Goal: Information Seeking & Learning: Understand process/instructions

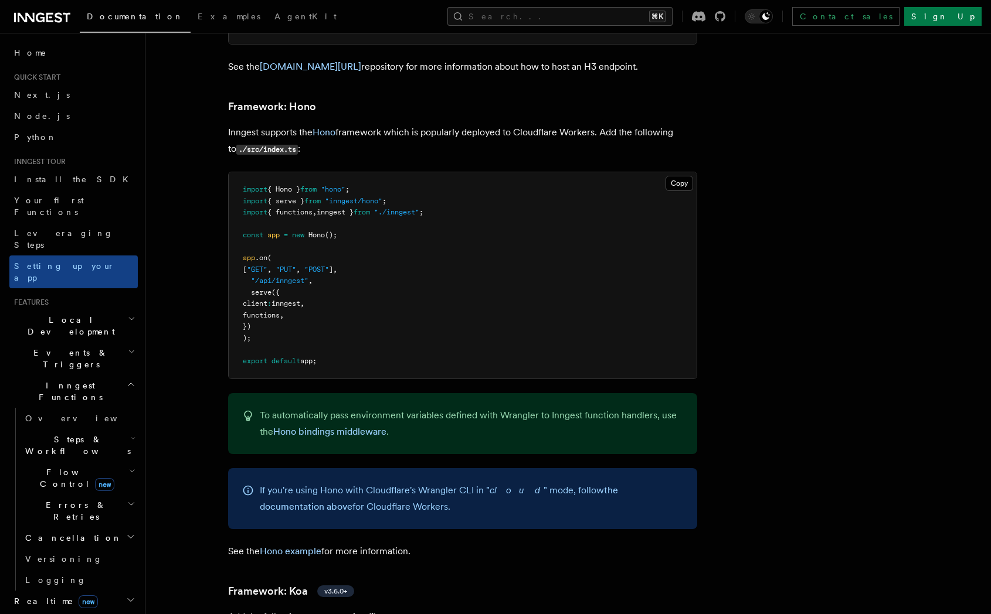
scroll to position [5707, 0]
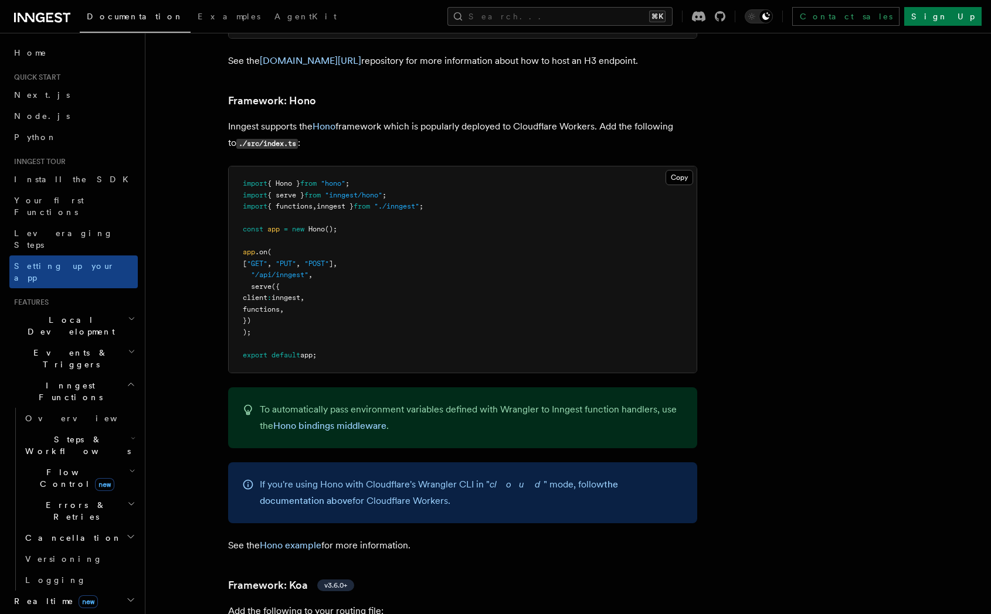
click at [89, 309] on h2 "Local Development" at bounding box center [73, 325] width 128 height 33
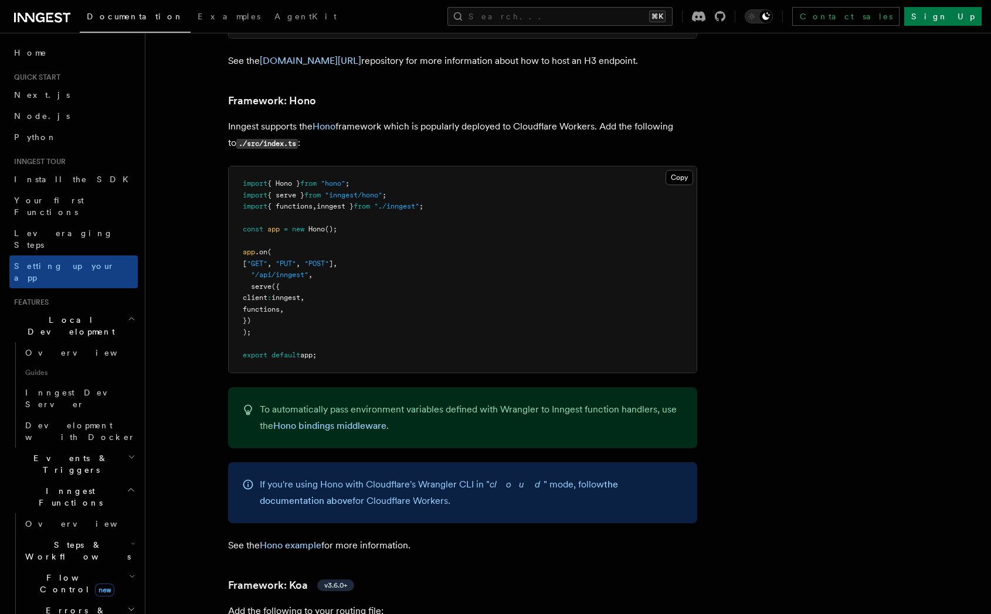
click at [89, 309] on h2 "Local Development" at bounding box center [73, 325] width 128 height 33
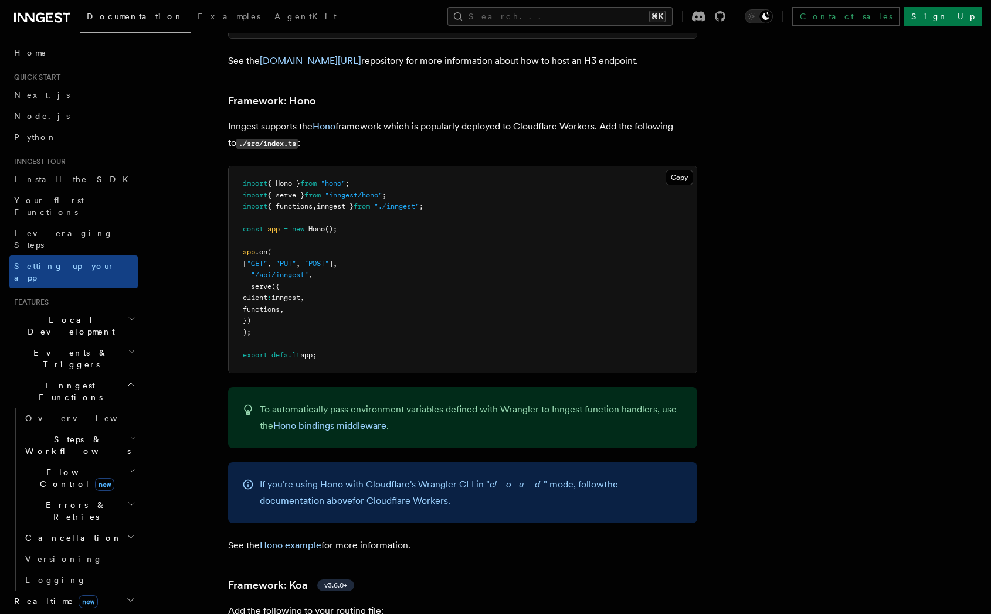
click at [81, 375] on h2 "Inngest Functions" at bounding box center [73, 391] width 128 height 33
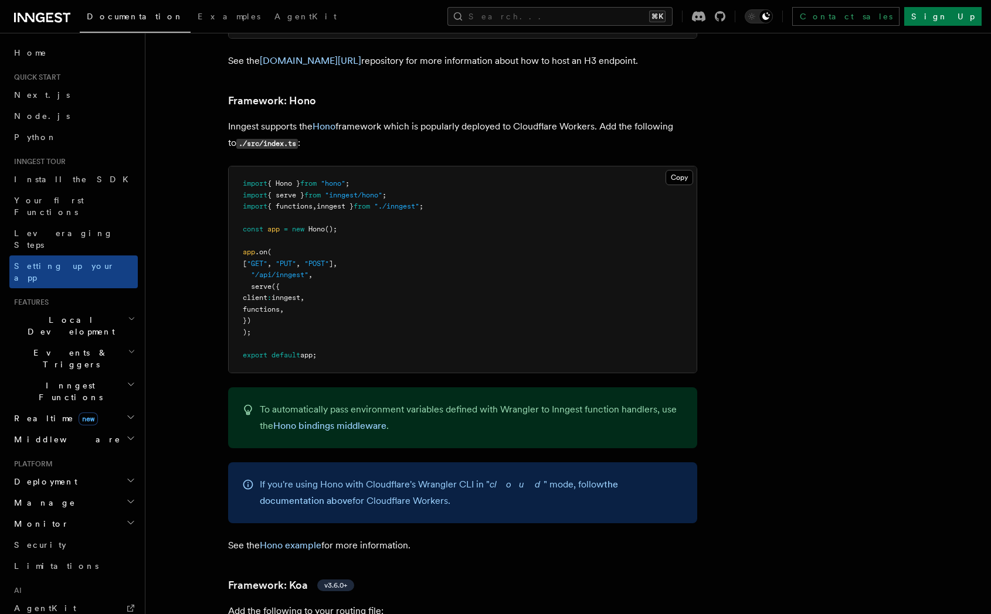
click at [67, 471] on h2 "Deployment" at bounding box center [73, 481] width 128 height 21
click at [59, 498] on span "Overview" at bounding box center [85, 502] width 121 height 9
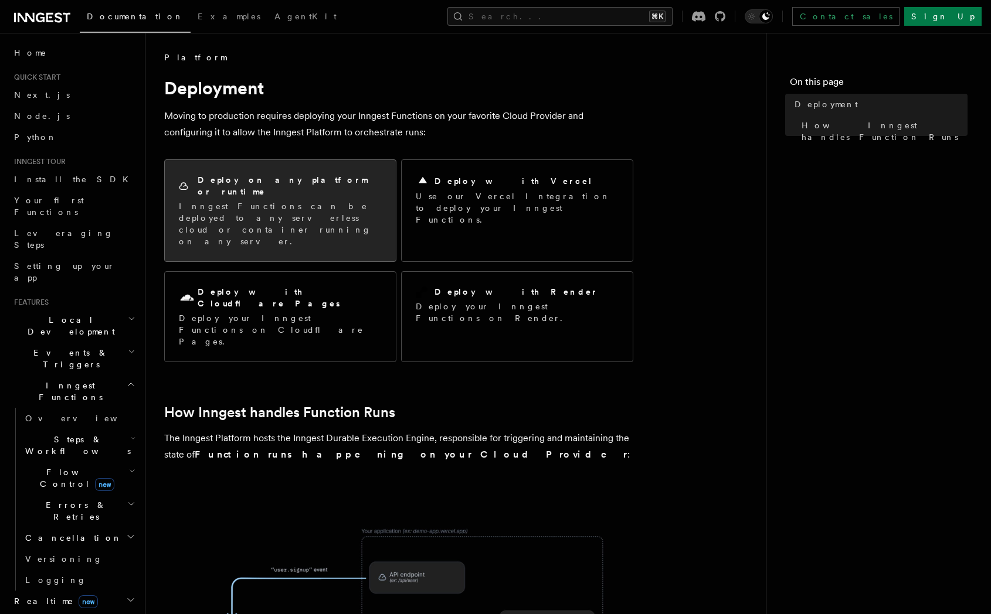
click at [282, 215] on div "Deploy on any platform or runtime Inngest Functions can be deployed to any serv…" at bounding box center [280, 210] width 231 height 101
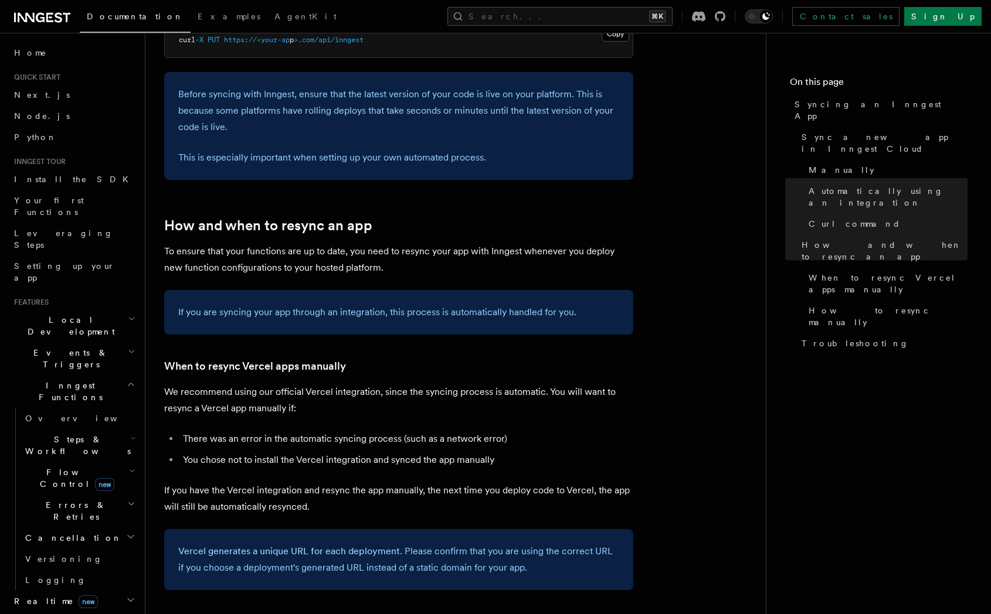
scroll to position [1893, 0]
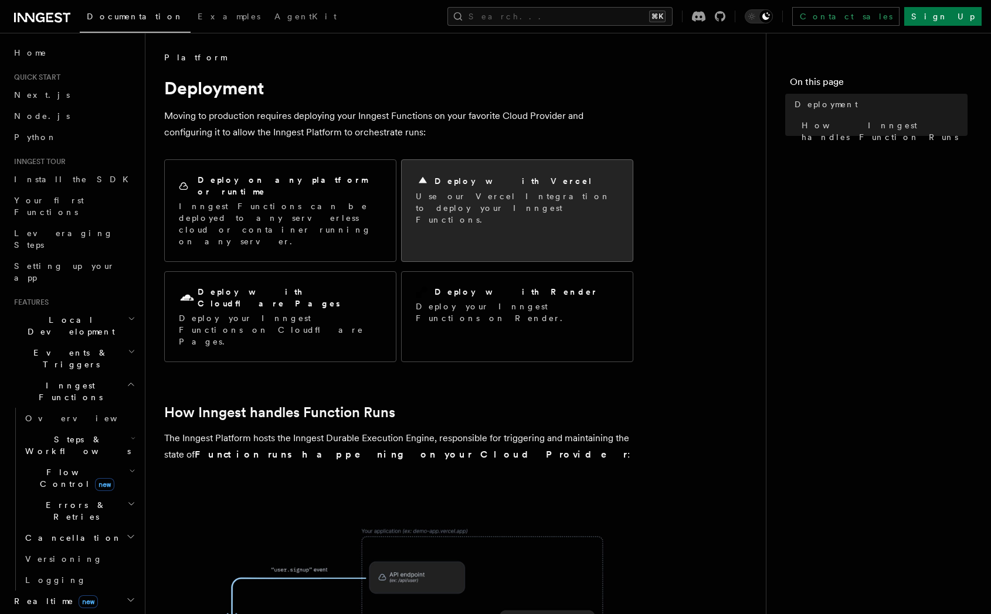
click at [482, 196] on p "Use our Vercel Integration to deploy your Inngest Functions." at bounding box center [517, 207] width 203 height 35
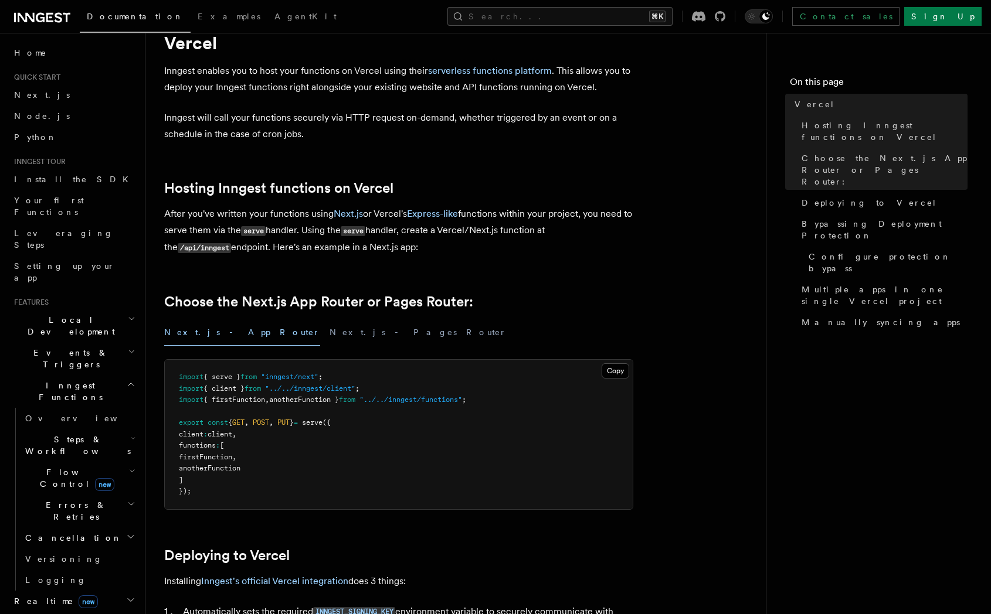
scroll to position [44, 0]
click at [329, 342] on button "Next.js - Pages Router" at bounding box center [417, 334] width 177 height 26
click at [212, 331] on button "Next.js - App Router" at bounding box center [242, 334] width 156 height 26
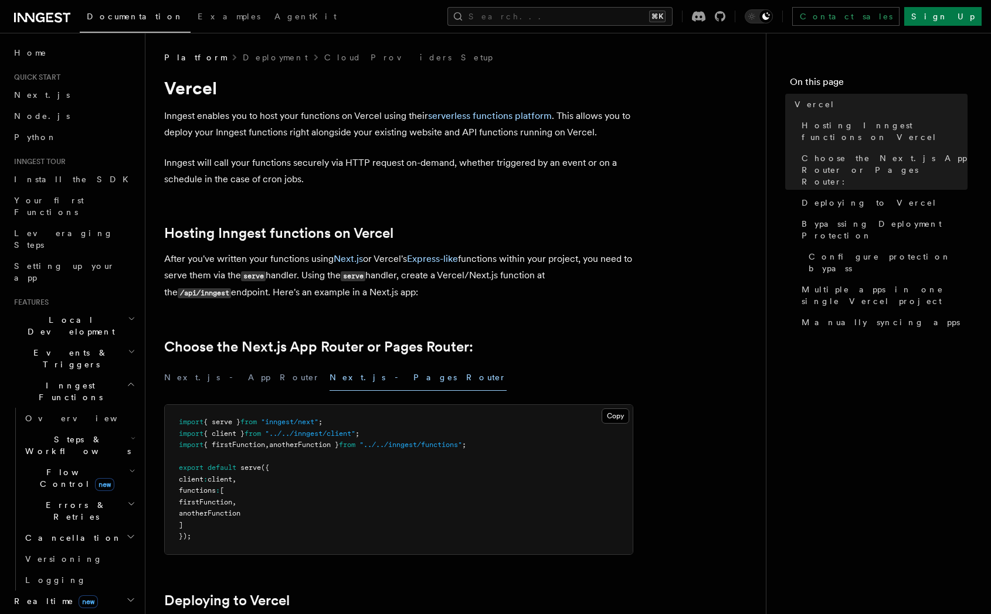
click at [260, 281] on p "After you've written your functions using Next.js or Vercel's Express-like func…" at bounding box center [398, 276] width 469 height 50
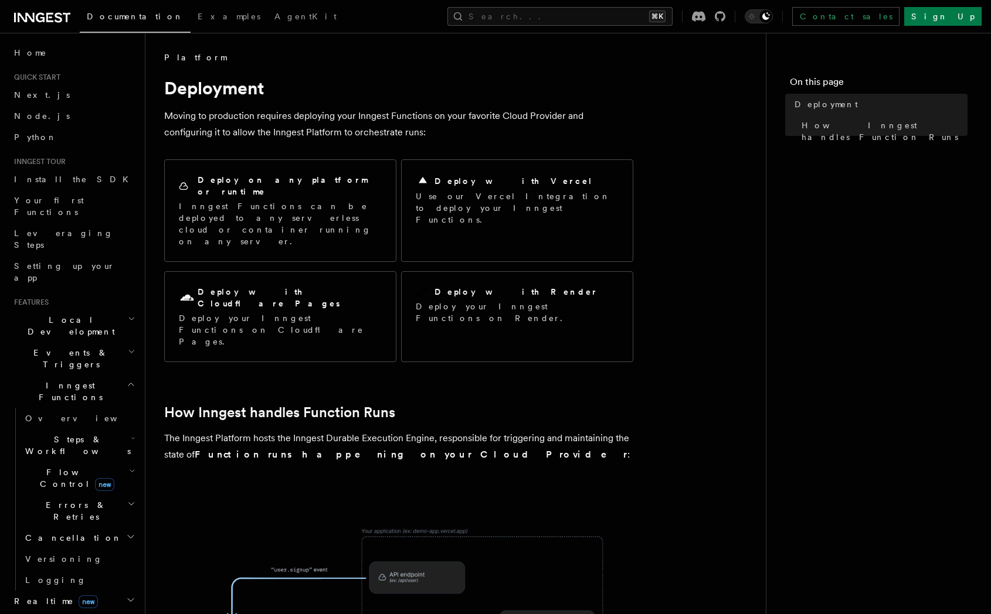
click at [260, 312] on p "Deploy your Inngest Functions on Cloudflare Pages." at bounding box center [280, 329] width 203 height 35
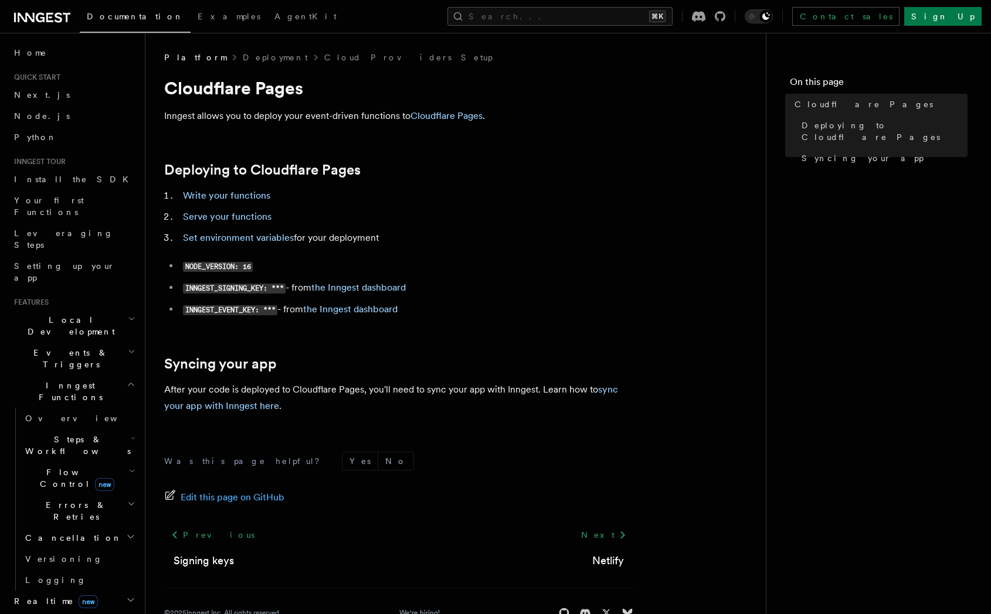
click at [454, 108] on p "Inngest allows you to deploy your event-driven functions to Cloudflare Pages ." at bounding box center [398, 116] width 469 height 16
click at [454, 114] on link "Cloudflare Pages" at bounding box center [446, 115] width 72 height 11
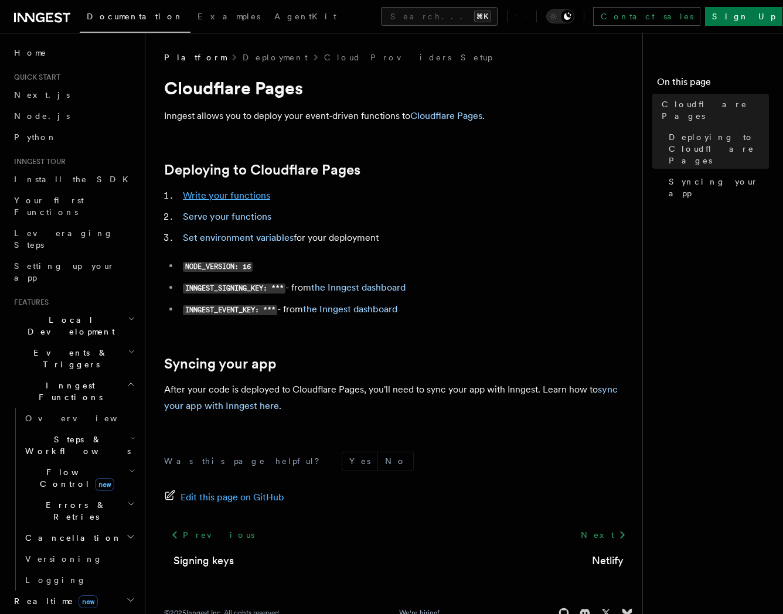
click at [217, 194] on link "Write your functions" at bounding box center [226, 195] width 87 height 11
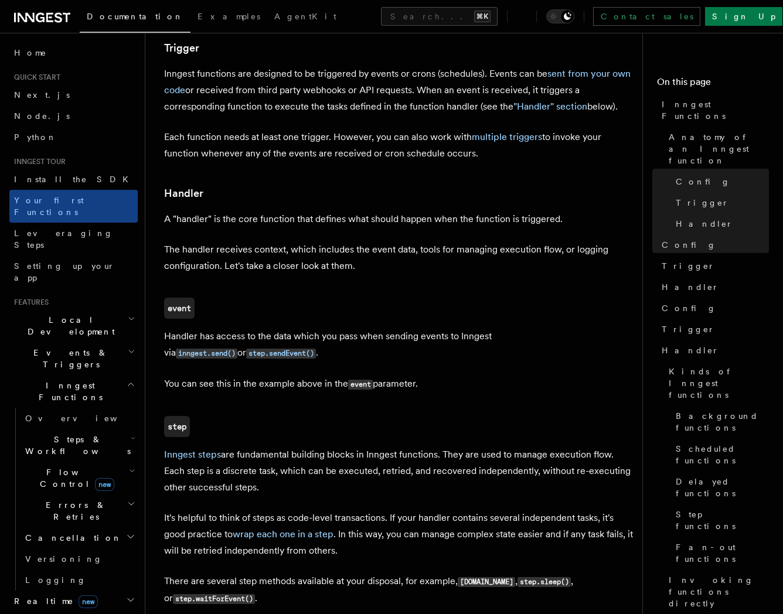
scroll to position [1350, 0]
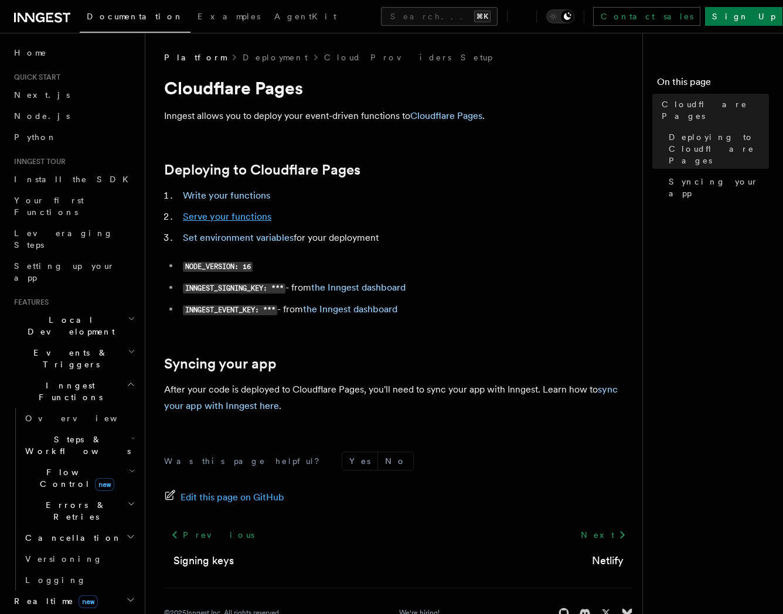
click at [249, 218] on link "Serve your functions" at bounding box center [227, 216] width 89 height 11
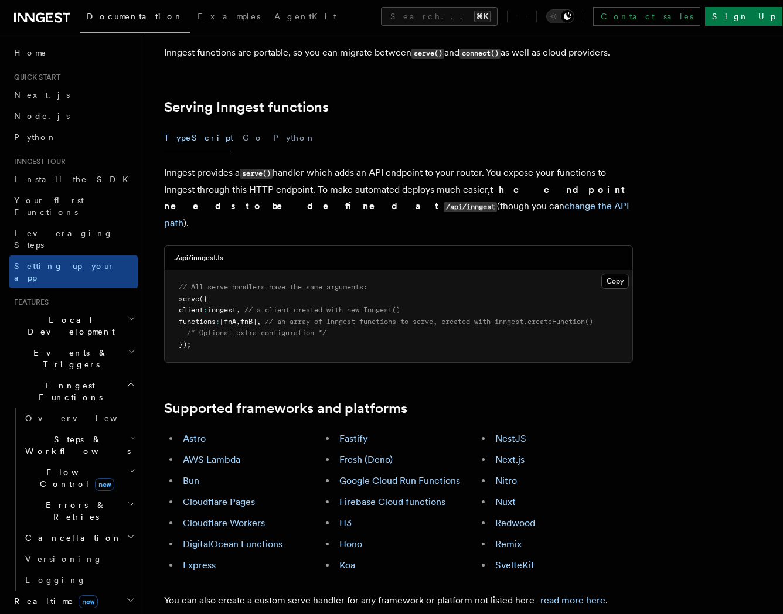
scroll to position [577, 0]
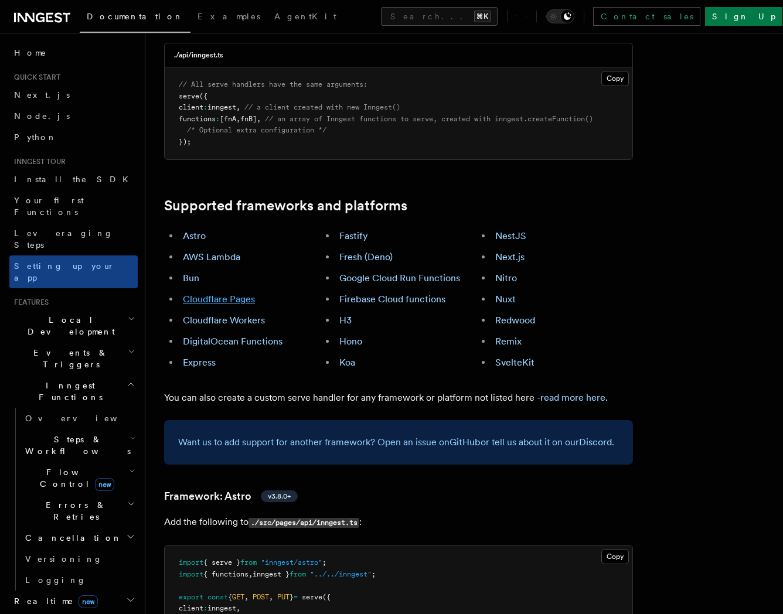
click at [204, 294] on link "Cloudflare Pages" at bounding box center [219, 299] width 72 height 11
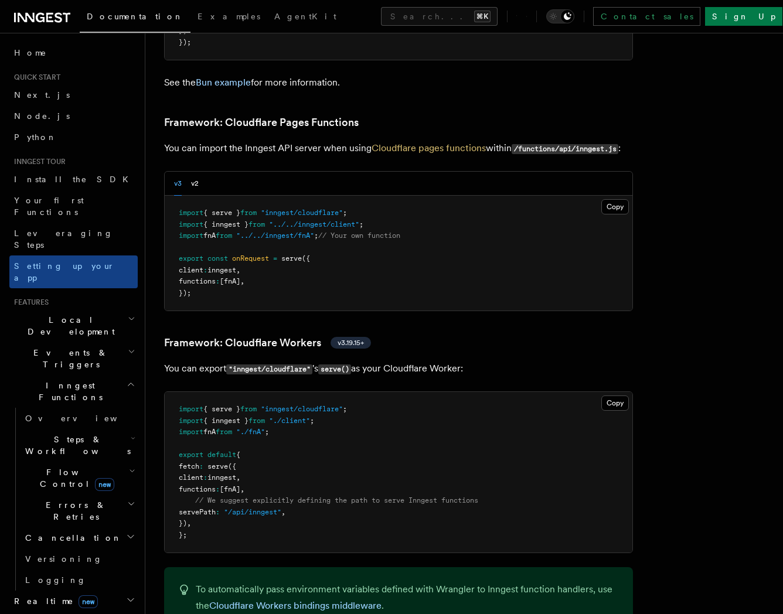
scroll to position [1791, 0]
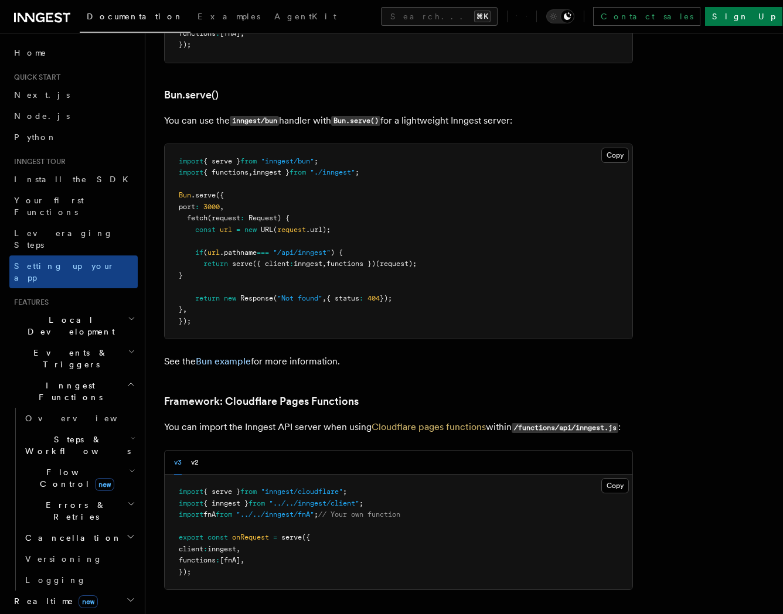
scroll to position [1562, 0]
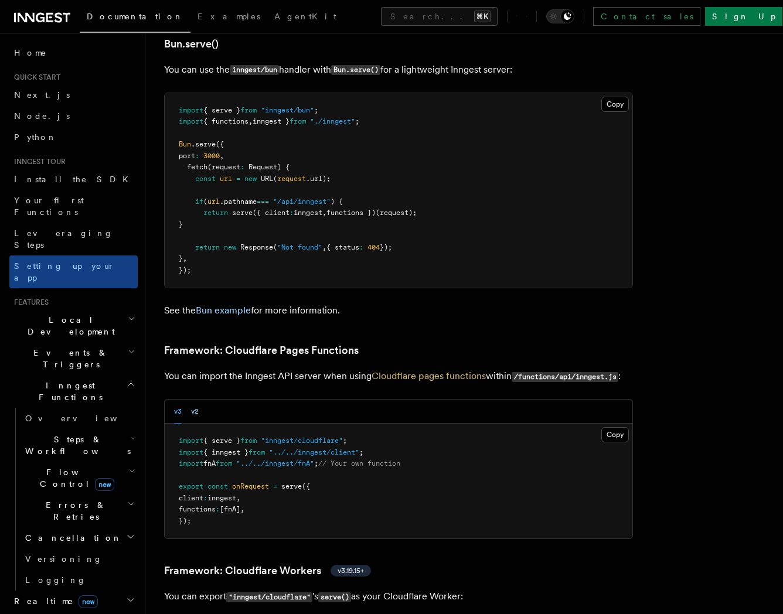
click at [198, 400] on button "v2" at bounding box center [195, 412] width 8 height 24
click at [185, 400] on div "v3 v2" at bounding box center [186, 412] width 25 height 24
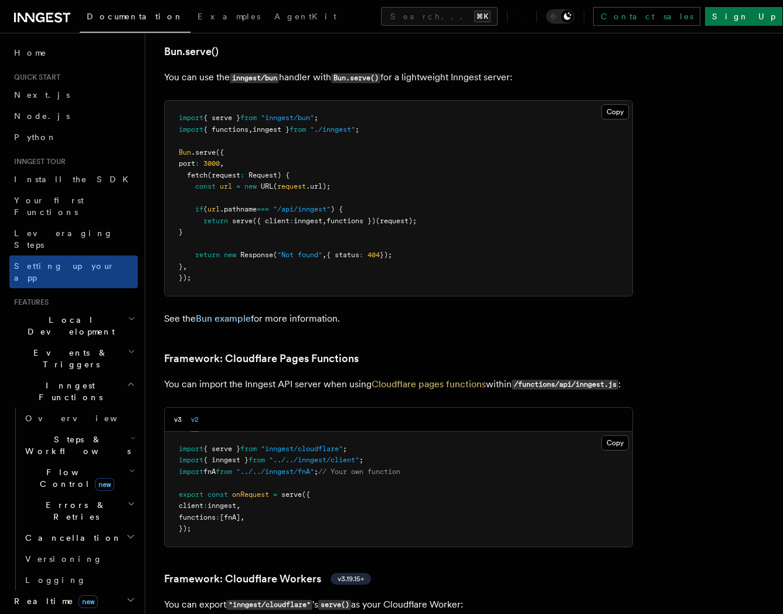
click at [189, 408] on div "v3 v2" at bounding box center [186, 420] width 25 height 24
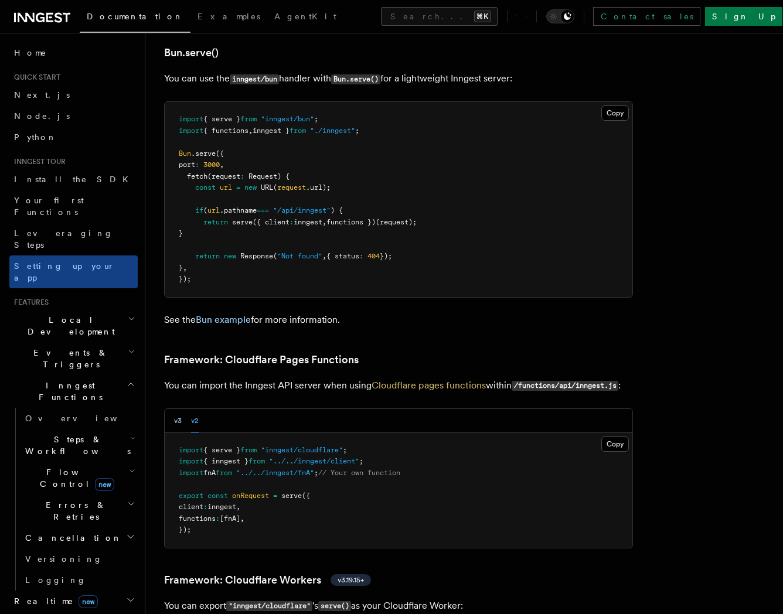
click at [177, 409] on button "v3" at bounding box center [178, 421] width 8 height 24
click at [190, 409] on div "v3 v2" at bounding box center [186, 421] width 25 height 24
click at [193, 409] on button "v2" at bounding box center [195, 421] width 8 height 24
click at [179, 409] on button "v3" at bounding box center [178, 421] width 8 height 24
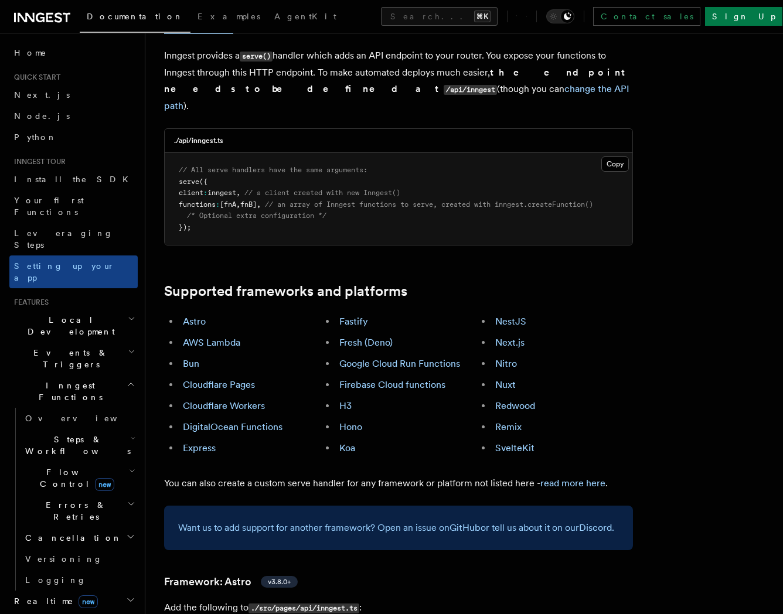
scroll to position [99, 0]
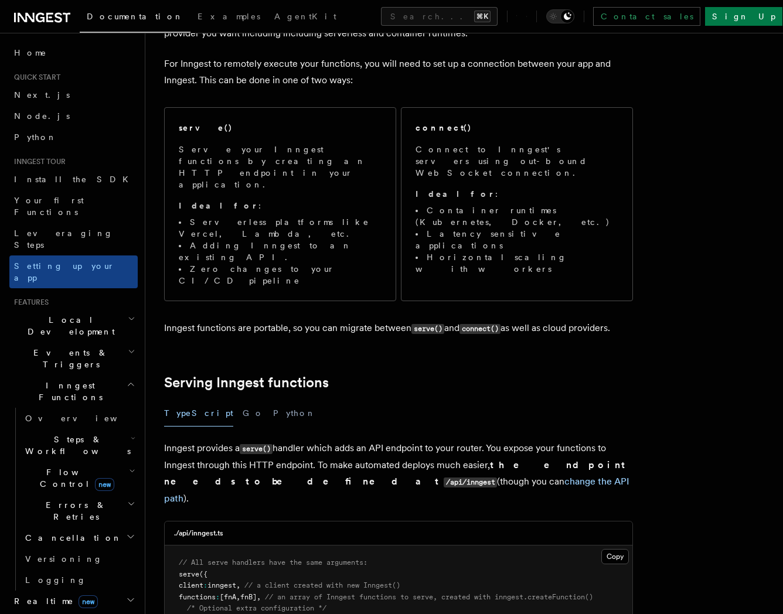
click at [67, 380] on span "Inngest Functions" at bounding box center [67, 391] width 117 height 23
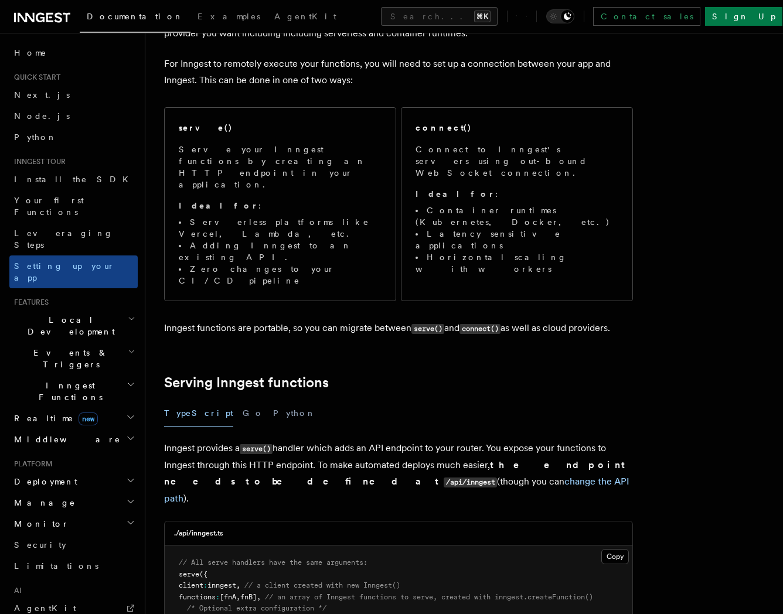
click at [47, 492] on h2 "Manage" at bounding box center [73, 502] width 128 height 21
click at [51, 476] on span "Deployment" at bounding box center [43, 482] width 68 height 12
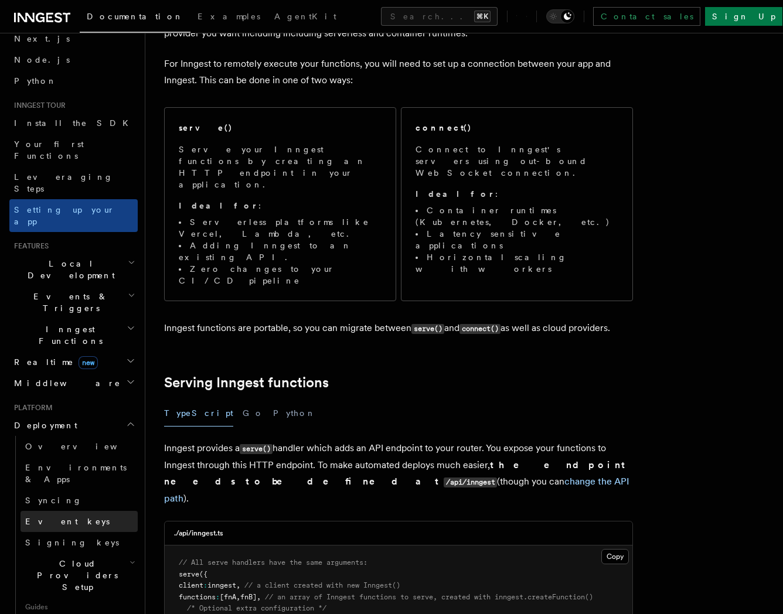
scroll to position [69, 0]
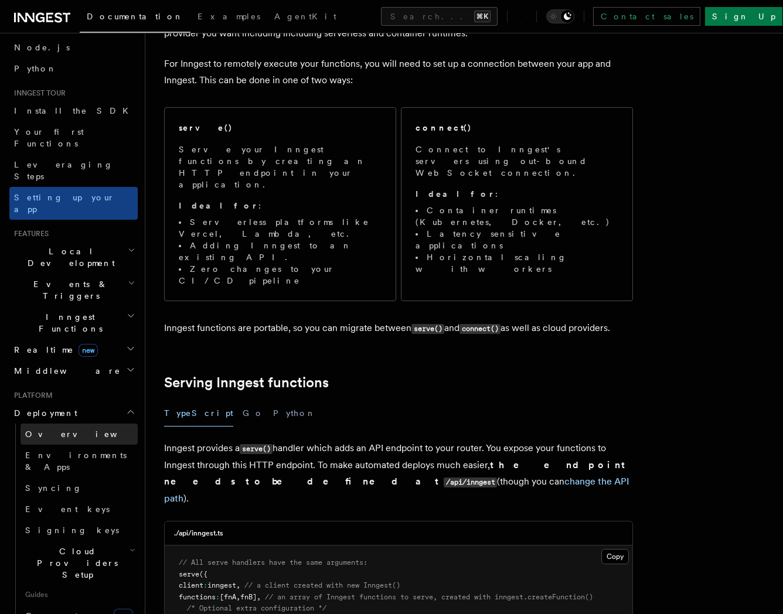
click at [53, 424] on link "Overview" at bounding box center [79, 434] width 117 height 21
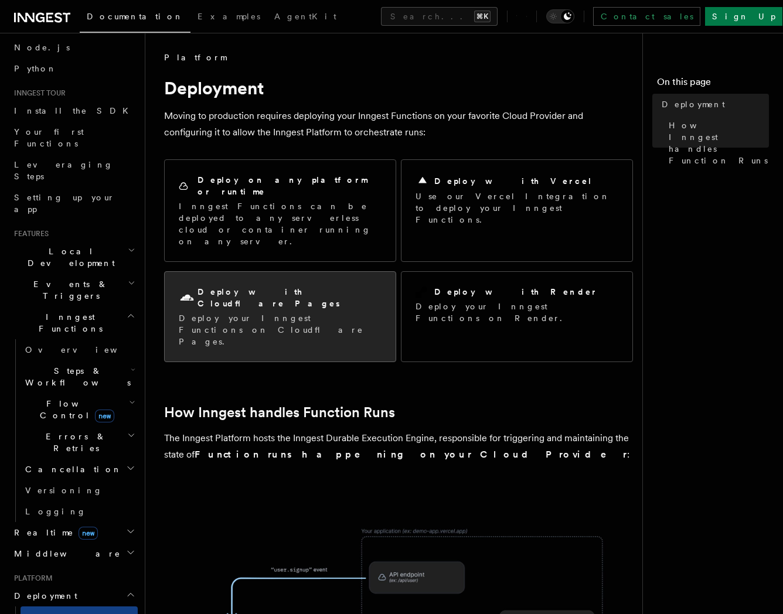
click at [336, 286] on div "Deploy with Cloudflare Pages" at bounding box center [280, 298] width 203 height 24
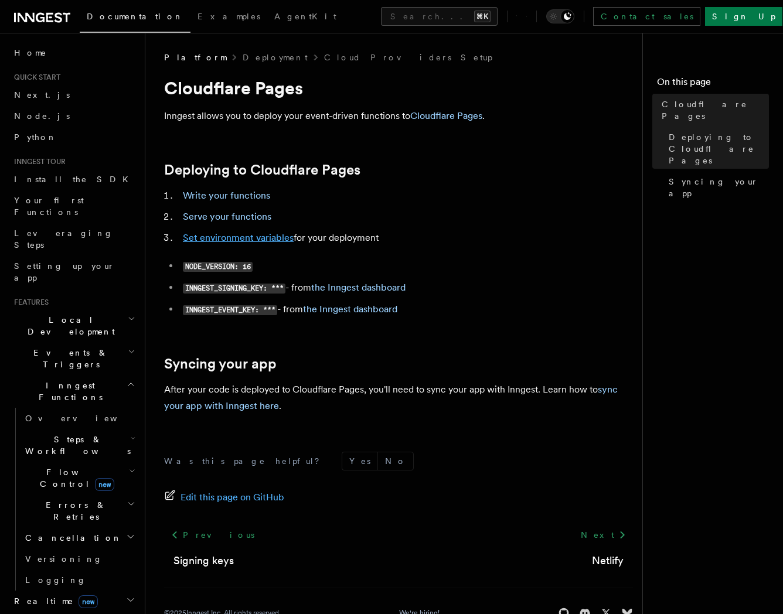
click at [291, 237] on link "Set environment variables" at bounding box center [238, 237] width 111 height 11
click at [259, 411] on link "sync your app with Inngest here" at bounding box center [391, 398] width 454 height 28
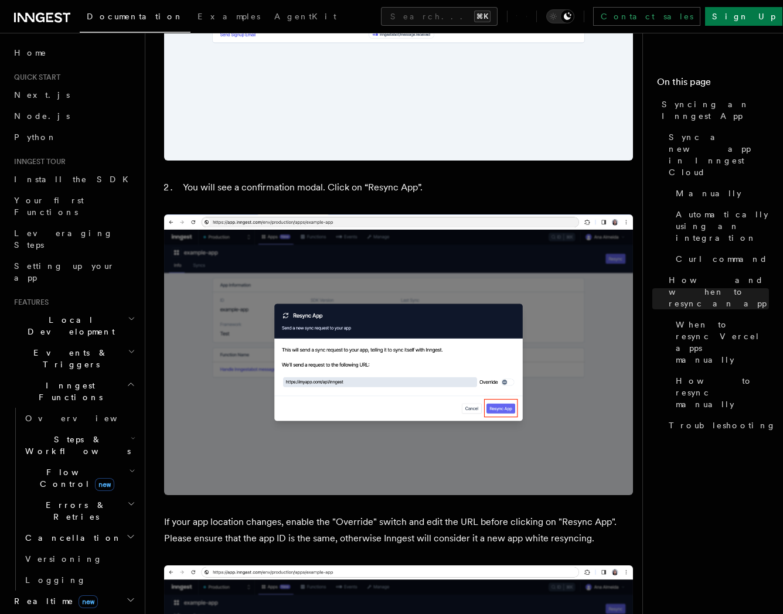
scroll to position [3278, 0]
